Goal: Transaction & Acquisition: Purchase product/service

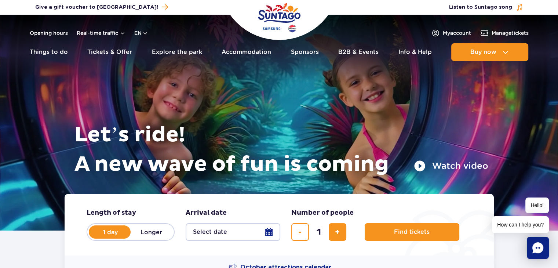
scroll to position [73, 0]
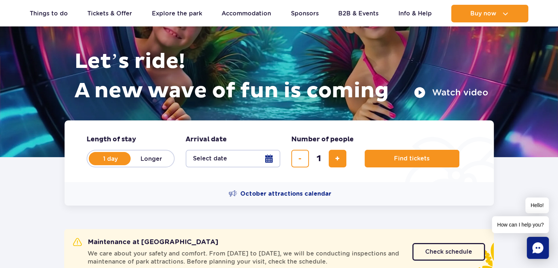
click at [255, 160] on button "Select date" at bounding box center [233, 159] width 95 height 18
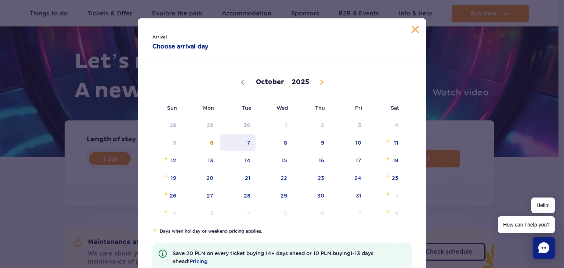
click at [247, 142] on span "7" at bounding box center [237, 142] width 37 height 17
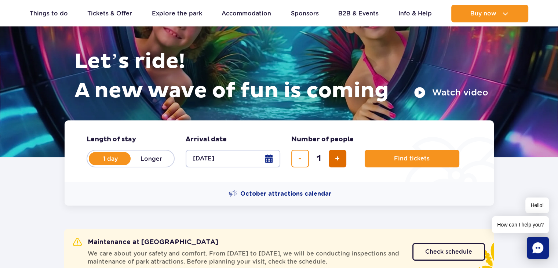
click at [338, 159] on span "add ticket" at bounding box center [337, 159] width 5 height 0
type input "2"
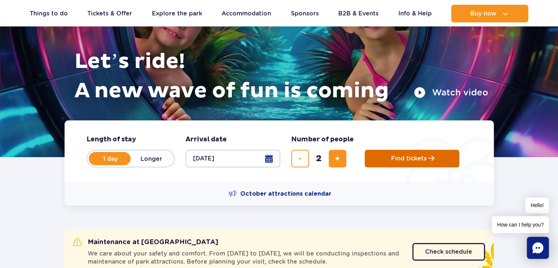
click at [417, 159] on span "Find tickets" at bounding box center [409, 158] width 36 height 7
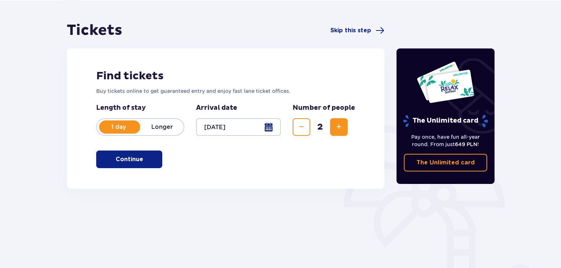
scroll to position [73, 0]
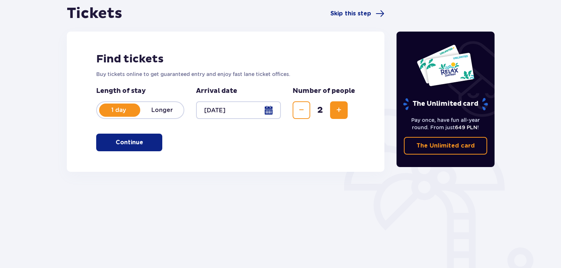
click at [155, 144] on button "Continue" at bounding box center [129, 143] width 66 height 18
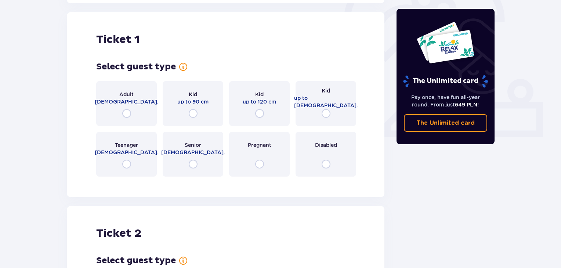
scroll to position [245, 0]
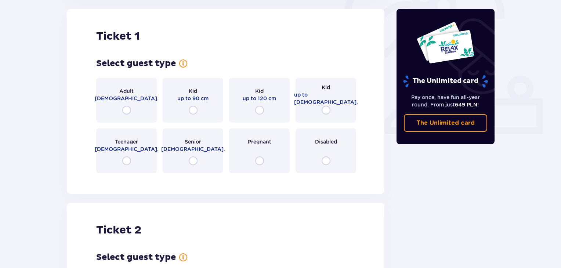
click at [133, 108] on div "Adult 18 - 65 y.o." at bounding box center [126, 100] width 61 height 45
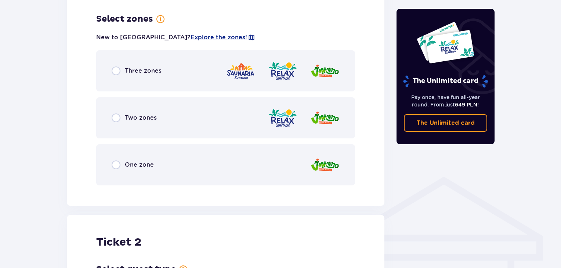
scroll to position [424, 0]
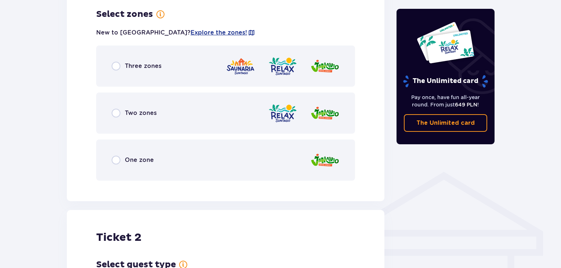
click at [152, 73] on div "Three zones" at bounding box center [225, 66] width 259 height 41
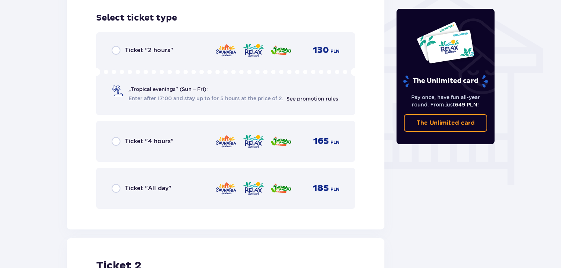
scroll to position [611, 0]
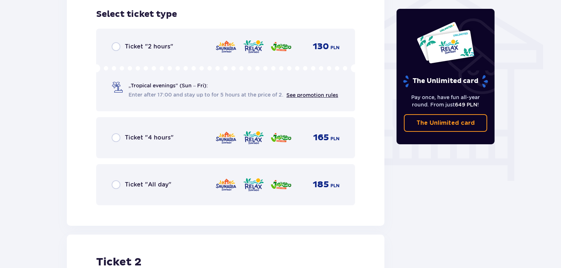
click at [219, 95] on span "Enter after 17:00 and stay up to for 5 hours at the price of 2." at bounding box center [205, 94] width 155 height 7
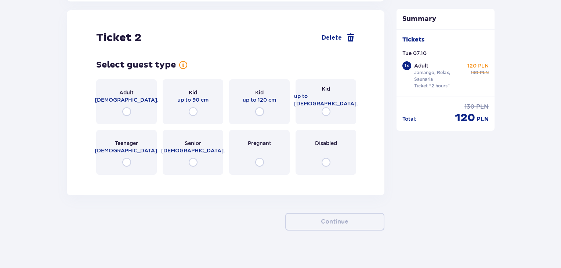
scroll to position [836, 0]
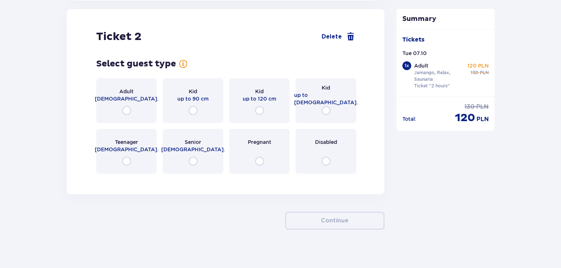
click at [138, 97] on span "18 - 65 y.o." at bounding box center [127, 98] width 64 height 7
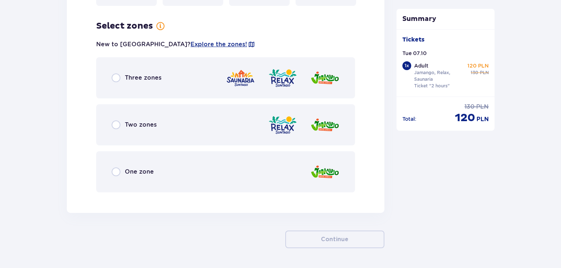
scroll to position [1015, 0]
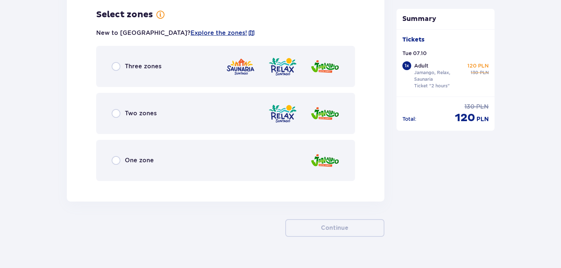
click at [217, 65] on div "Three zones" at bounding box center [225, 66] width 259 height 41
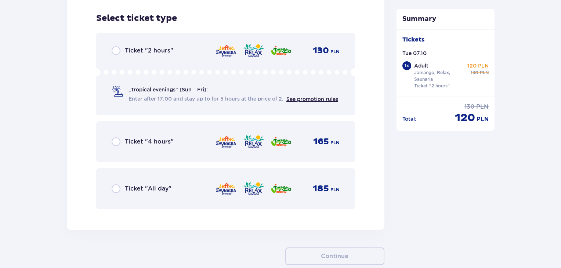
scroll to position [1202, 0]
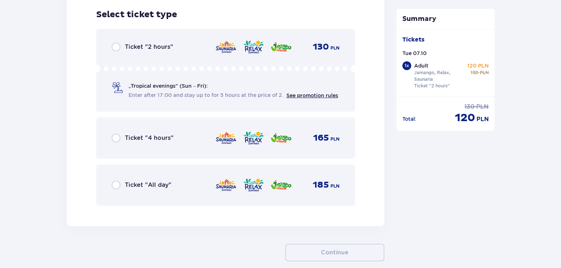
click at [217, 88] on div "„Tropical evenings" (Sun – Fri): Enter after 17:00 and stay up to for 5 hours a…" at bounding box center [233, 90] width 210 height 17
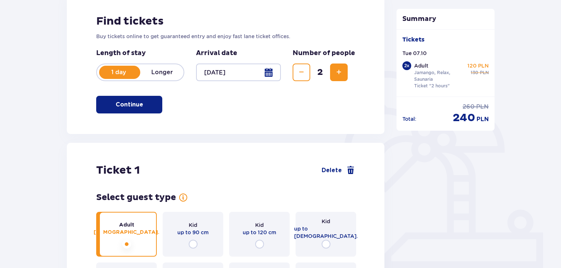
scroll to position [102, 0]
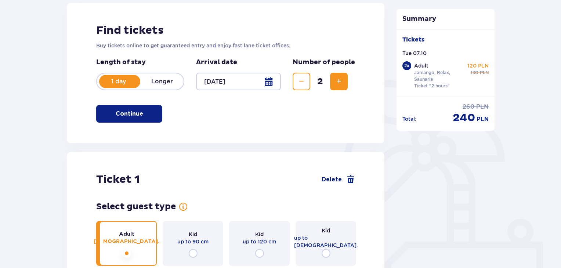
click at [217, 82] on div at bounding box center [238, 82] width 85 height 18
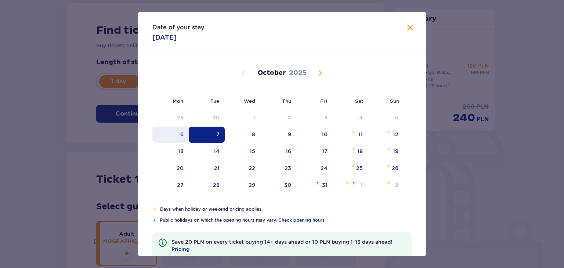
click at [180, 134] on div "6" at bounding box center [181, 134] width 3 height 7
type input "06.10.25"
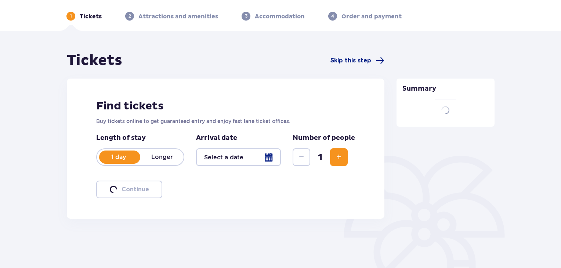
scroll to position [102, 0]
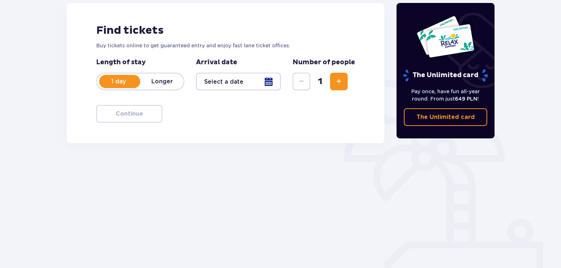
click at [235, 83] on div at bounding box center [238, 82] width 85 height 18
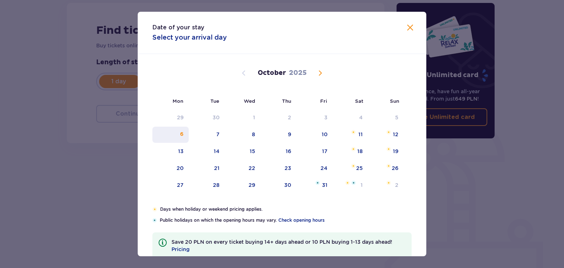
click at [181, 134] on div "6" at bounding box center [182, 134] width 4 height 7
type input "06.10.25"
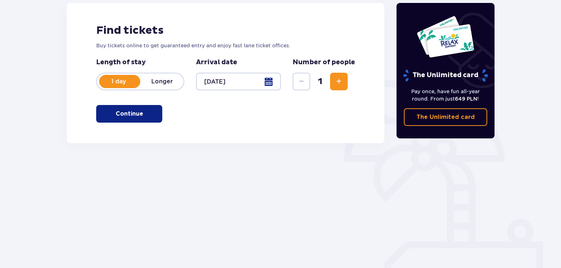
click at [336, 81] on span "Increase" at bounding box center [338, 81] width 9 height 9
click at [125, 113] on p "Continue" at bounding box center [130, 114] width 28 height 8
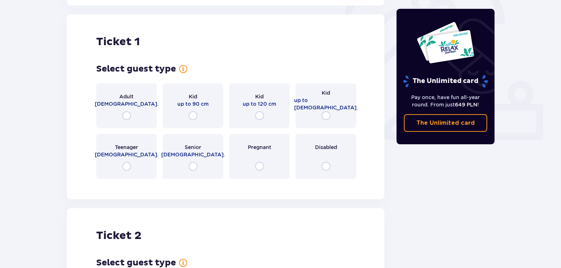
scroll to position [245, 0]
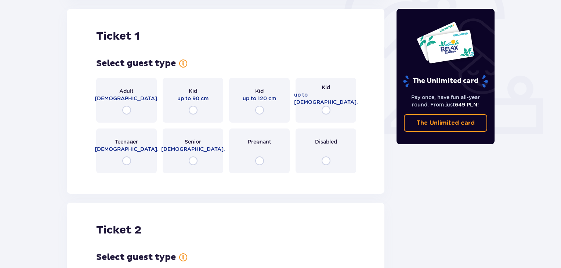
click at [129, 102] on div "Adult 18 - 65 y.o." at bounding box center [126, 100] width 61 height 45
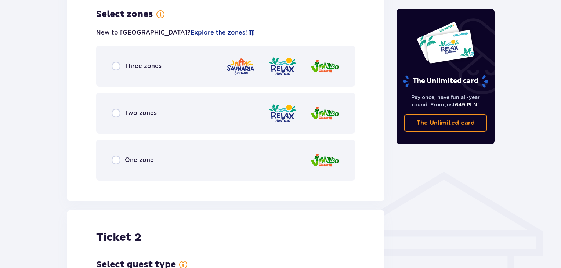
click at [217, 69] on div "Three zones" at bounding box center [225, 66] width 259 height 41
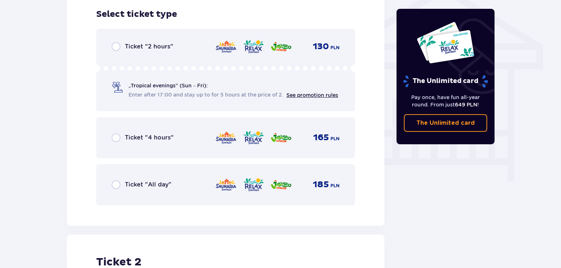
click at [224, 53] on img at bounding box center [226, 46] width 22 height 15
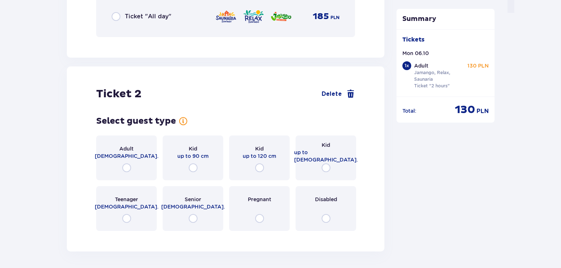
scroll to position [836, 0]
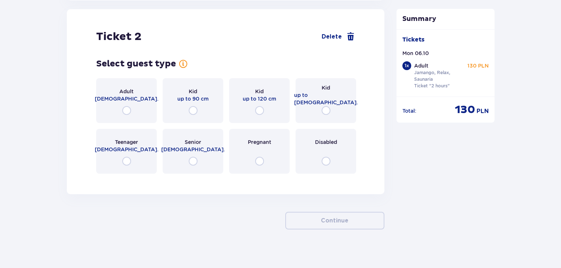
click at [137, 102] on div "Adult 18 - 65 y.o." at bounding box center [126, 100] width 61 height 45
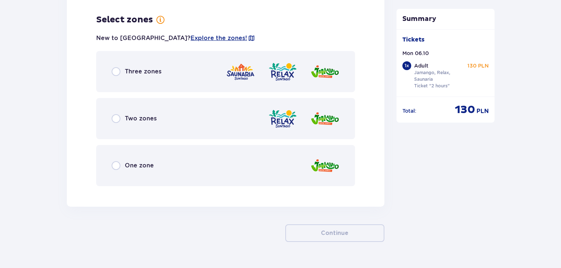
scroll to position [1015, 0]
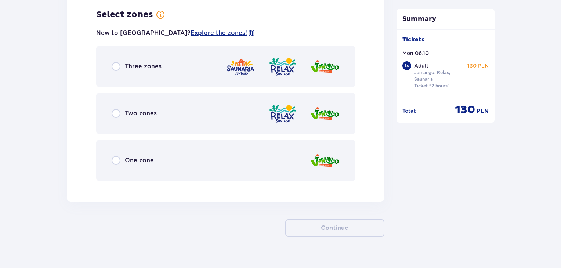
click at [163, 65] on div "Three zones" at bounding box center [225, 66] width 259 height 41
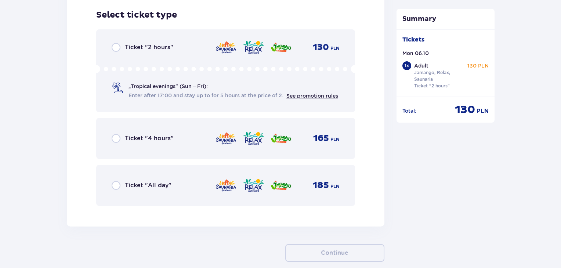
scroll to position [1202, 0]
click at [162, 53] on div "Ticket "2 hours" 130 PLN „Tropical evenings" (Sun – Fri): Enter after 17:00 and…" at bounding box center [225, 70] width 259 height 83
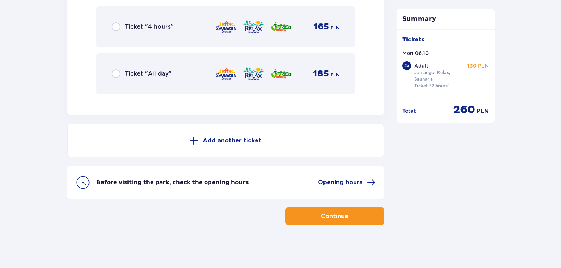
scroll to position [1313, 0]
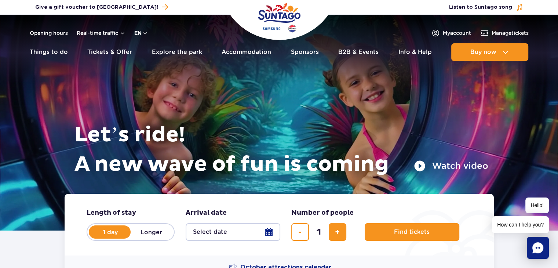
click at [140, 32] on button "en" at bounding box center [141, 32] width 14 height 7
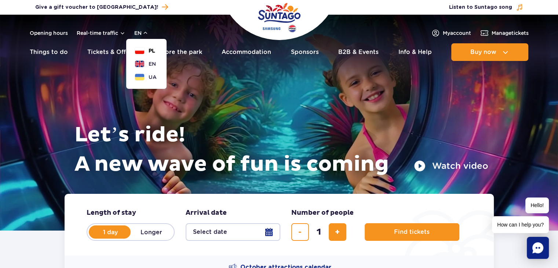
click at [145, 50] on button "PL" at bounding box center [145, 50] width 20 height 7
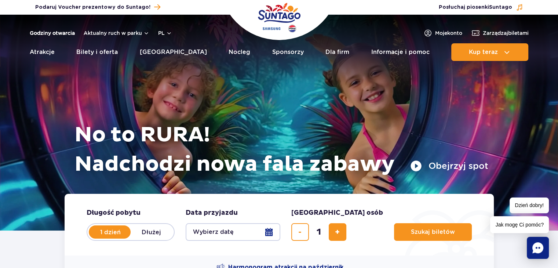
click at [46, 33] on link "Godziny otwarcia" at bounding box center [52, 32] width 45 height 7
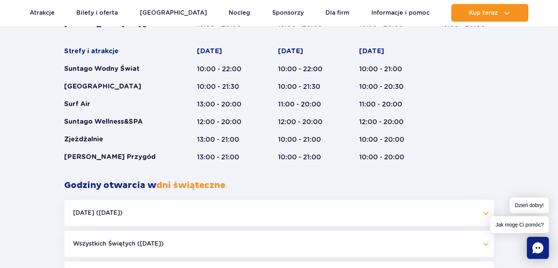
scroll to position [573, 0]
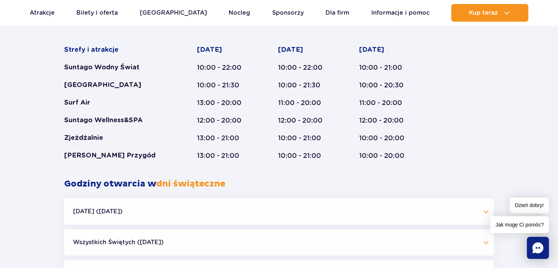
click at [170, 198] on button "Halloween (31.10.25)" at bounding box center [279, 211] width 430 height 26
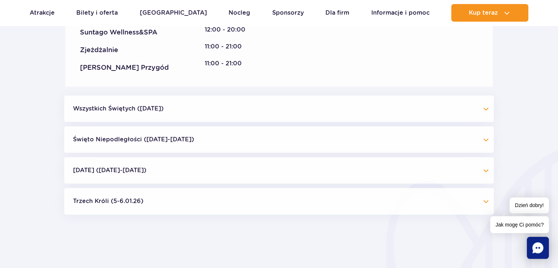
scroll to position [866, 0]
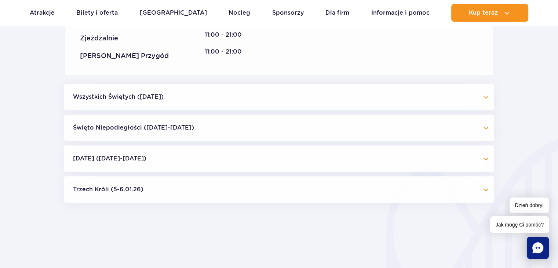
click at [210, 128] on button "Święto Niepodległości (09.11-11.11.25)" at bounding box center [279, 128] width 430 height 26
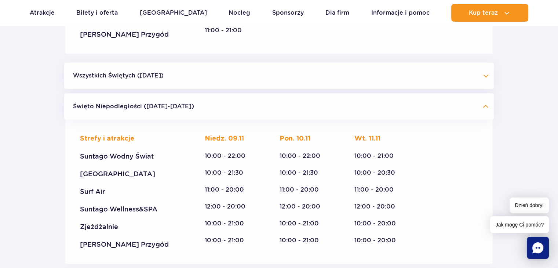
scroll to position [1013, 0]
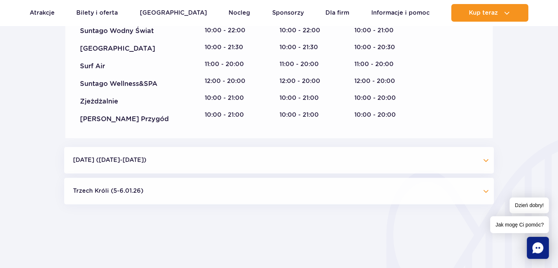
click at [225, 165] on button "Boże Narodzenie (23.12-01.01.26)" at bounding box center [279, 160] width 430 height 26
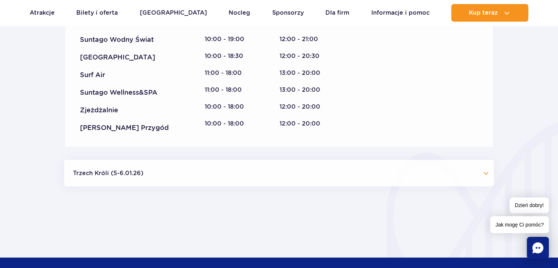
scroll to position [1454, 0]
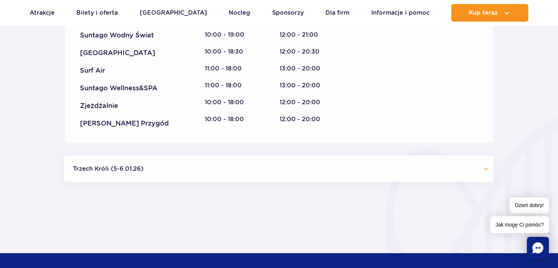
click at [231, 172] on button "Trzech Króli (5-6.01.26)" at bounding box center [279, 169] width 430 height 26
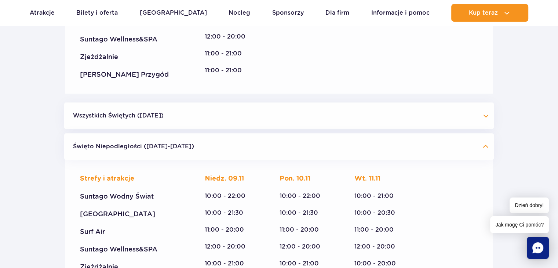
scroll to position [0, 0]
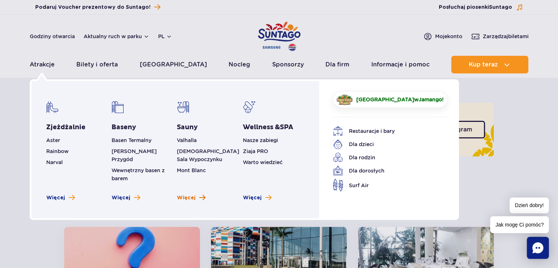
click at [184, 194] on span "Więcej" at bounding box center [186, 197] width 19 height 7
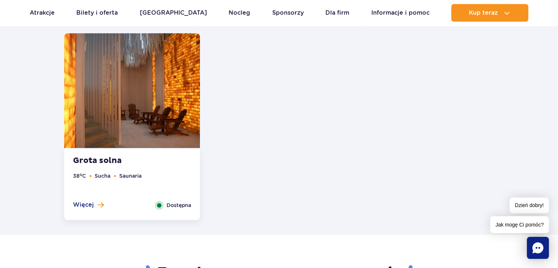
scroll to position [1028, 0]
